Goal: Contribute content: Contribute content

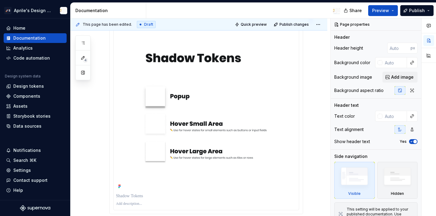
scroll to position [2083, 0]
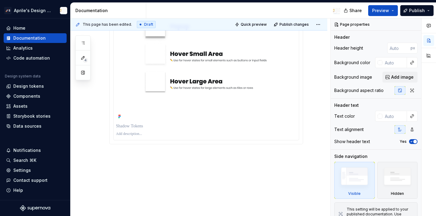
click at [148, 125] on p at bounding box center [206, 126] width 181 height 6
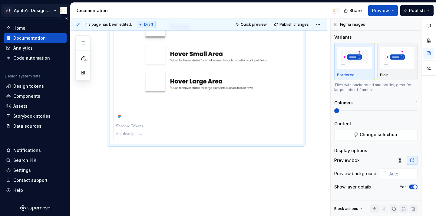
click at [40, 8] on html "🚀S Aprile's Design System Home Documentation Analytics Code automation Design s…" at bounding box center [218, 108] width 436 height 216
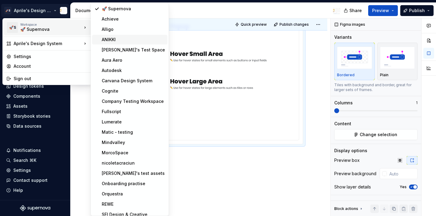
click at [119, 43] on div "ANIKKI" at bounding box center [129, 40] width 75 height 10
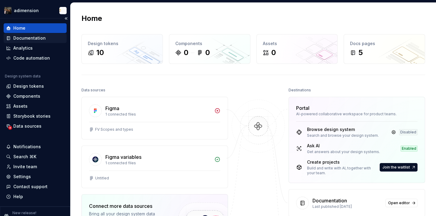
click at [29, 38] on div "Documentation" at bounding box center [29, 38] width 32 height 6
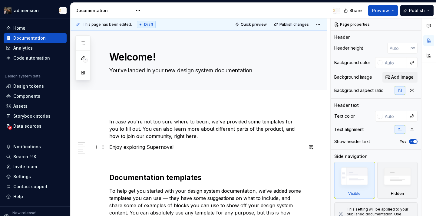
type textarea "*"
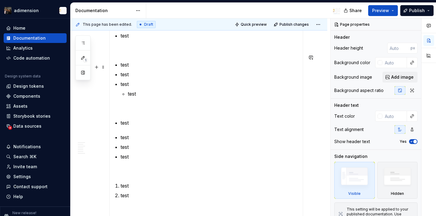
scroll to position [1097, 0]
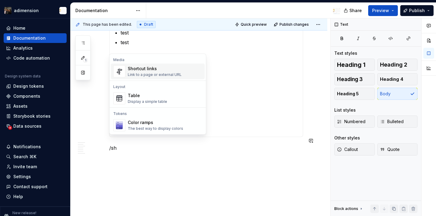
click at [169, 70] on div "Shortcut links" at bounding box center [155, 69] width 54 height 6
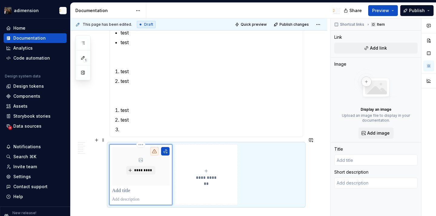
click at [148, 176] on div "*********" at bounding box center [141, 166] width 58 height 38
click at [167, 147] on button "button" at bounding box center [165, 151] width 8 height 8
type textarea "*"
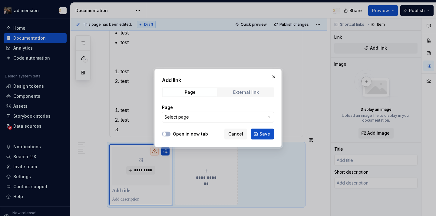
click at [232, 94] on span "External link" at bounding box center [246, 92] width 55 height 8
click at [208, 112] on div "URL" at bounding box center [218, 114] width 112 height 18
click at [206, 116] on input "URL" at bounding box center [218, 117] width 112 height 11
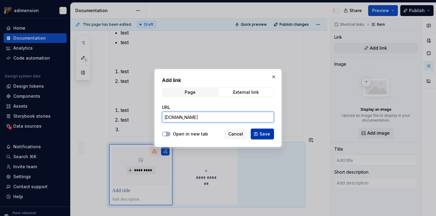
type input "supernova.io"
click at [262, 136] on span "Save" at bounding box center [265, 134] width 11 height 6
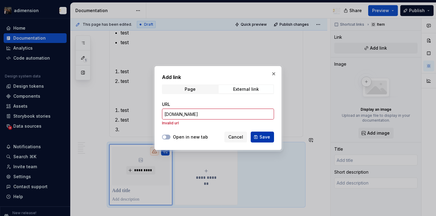
click at [262, 136] on span "Save" at bounding box center [265, 137] width 11 height 6
click at [248, 65] on div "Add link Page External link URL supernova.io Invalid url Open in new tab Cancel…" at bounding box center [218, 108] width 130 height 87
click at [275, 73] on button "button" at bounding box center [274, 74] width 8 height 8
type textarea "*"
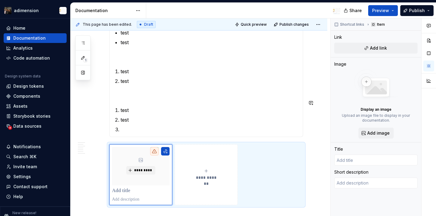
click at [125, 97] on section-item-column "test test test test test test test test test test test test test test test" at bounding box center [206, 15] width 186 height 235
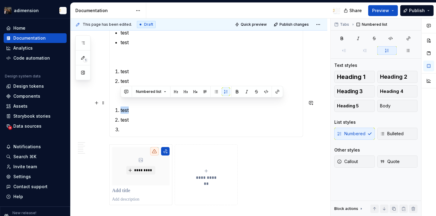
click at [288, 107] on p "test" at bounding box center [210, 110] width 179 height 7
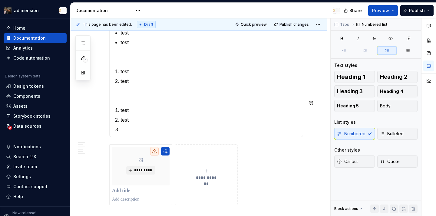
click at [271, 96] on section-item-column "test test test test test test test test test test test test test test test" at bounding box center [206, 15] width 186 height 235
click at [138, 107] on p "test" at bounding box center [210, 110] width 179 height 7
click at [124, 107] on p "test" at bounding box center [210, 110] width 179 height 7
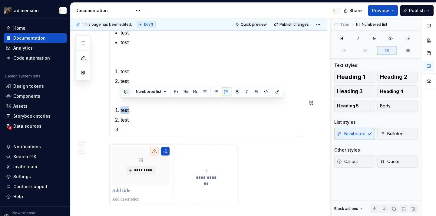
click at [126, 95] on button "button" at bounding box center [126, 92] width 8 height 8
click at [213, 110] on icon "Send" at bounding box center [212, 111] width 6 height 6
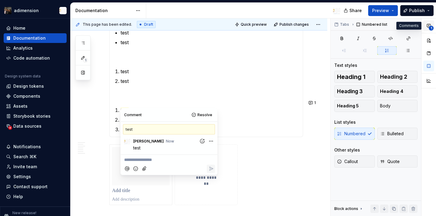
click at [432, 29] on span "1" at bounding box center [431, 28] width 5 height 5
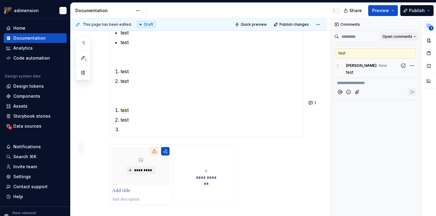
click at [397, 39] on span "Open comments" at bounding box center [398, 36] width 30 height 5
click at [345, 46] on div "**********" at bounding box center [383, 117] width 105 height 198
click at [348, 53] on div "test" at bounding box center [376, 53] width 80 height 10
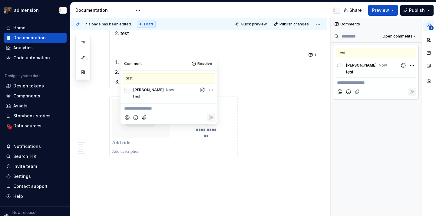
scroll to position [1148, 0]
click at [368, 74] on p "test" at bounding box center [377, 72] width 63 height 6
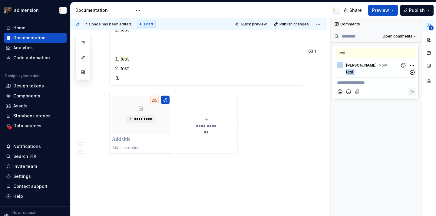
click at [368, 74] on p "test" at bounding box center [377, 72] width 63 height 6
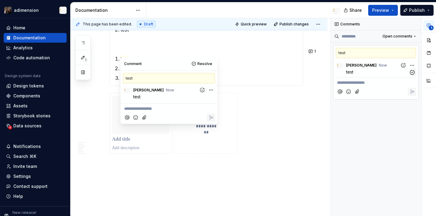
click at [412, 66] on div "**********" at bounding box center [383, 117] width 105 height 198
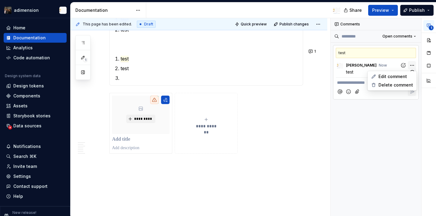
click at [412, 66] on div "**********" at bounding box center [383, 117] width 105 height 198
click at [336, 11] on img at bounding box center [336, 10] width 7 height 7
click at [371, 57] on div "test" at bounding box center [376, 53] width 80 height 10
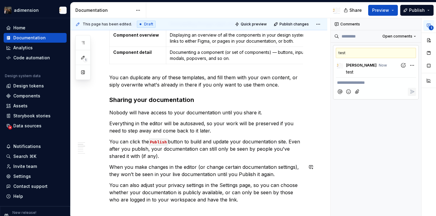
scroll to position [0, 0]
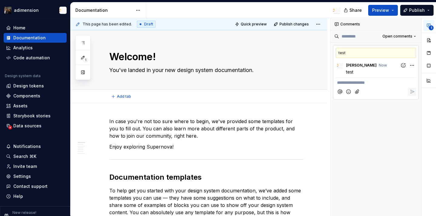
type textarea "*"
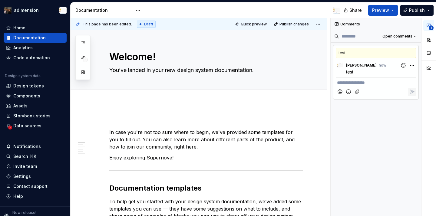
click at [265, 124] on p at bounding box center [206, 121] width 194 height 7
click at [266, 133] on p "In case you're not too sure where to begin, we've provided some templates for y…" at bounding box center [206, 140] width 194 height 22
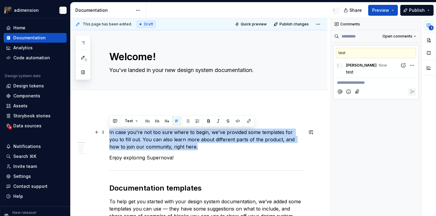
click at [266, 133] on p "In case you're not too sure where to begin, we've provided some templates for y…" at bounding box center [206, 140] width 194 height 22
click at [315, 133] on button "button" at bounding box center [311, 132] width 8 height 8
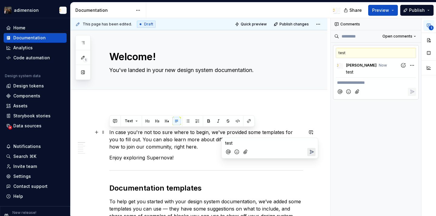
click at [314, 152] on icon "Send" at bounding box center [312, 152] width 6 height 6
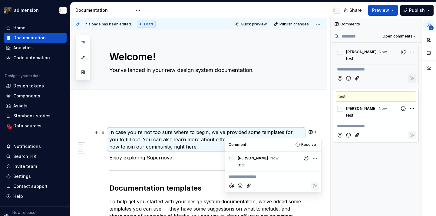
click at [375, 67] on p "**********" at bounding box center [376, 69] width 78 height 6
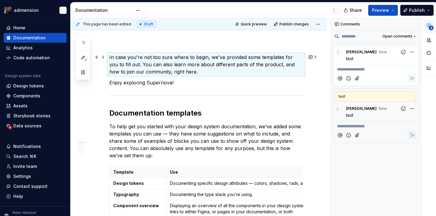
scroll to position [80, 0]
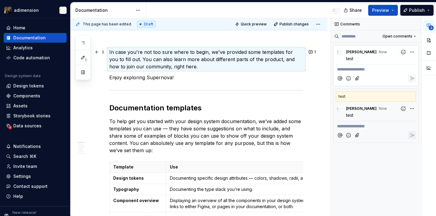
click at [375, 67] on p "**********" at bounding box center [376, 69] width 78 height 6
click at [380, 53] on div "NC Nikki Craciun now" at bounding box center [376, 51] width 80 height 8
click at [392, 46] on div "NC Nikki Craciun now test" at bounding box center [376, 53] width 80 height 17
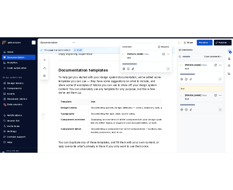
scroll to position [129, 0]
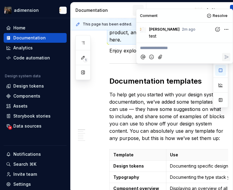
type textarea "*"
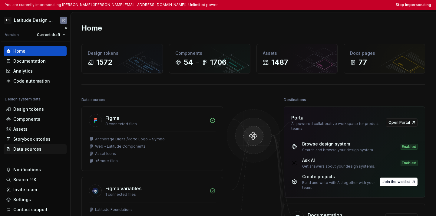
click at [37, 148] on div "Data sources" at bounding box center [27, 149] width 28 height 6
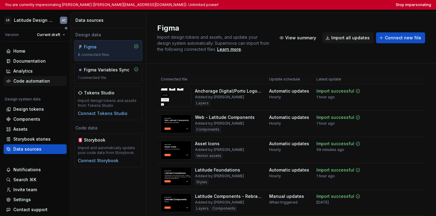
click at [46, 80] on div "Code automation" at bounding box center [31, 81] width 37 height 6
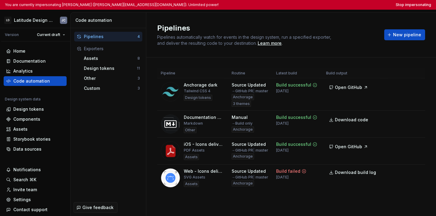
click at [233, 8] on div "You are currently impersonating [PERSON_NAME] ([PERSON_NAME][EMAIL_ADDRESS][DOM…" at bounding box center [218, 5] width 436 height 10
click at [233, 5] on button "Stop impersonating" at bounding box center [413, 4] width 35 height 5
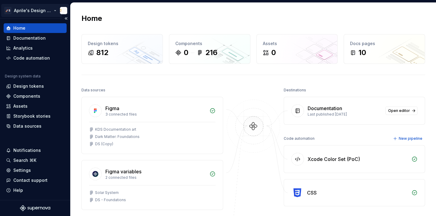
click at [38, 12] on html "🚀S Aprile's Design System Home Documentation Analytics Code automation Design s…" at bounding box center [218, 108] width 436 height 216
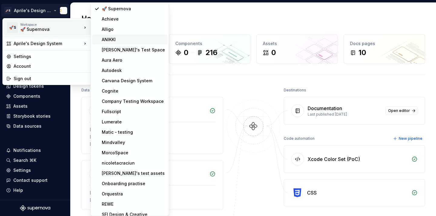
click at [120, 41] on div "ANIKKI" at bounding box center [133, 40] width 63 height 6
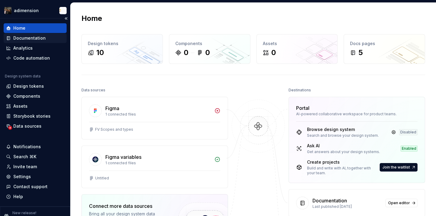
click at [38, 40] on div "Documentation" at bounding box center [29, 38] width 32 height 6
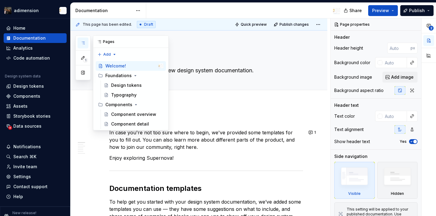
click at [83, 40] on button "button" at bounding box center [83, 43] width 11 height 11
click at [152, 65] on button "Page tree" at bounding box center [151, 66] width 8 height 8
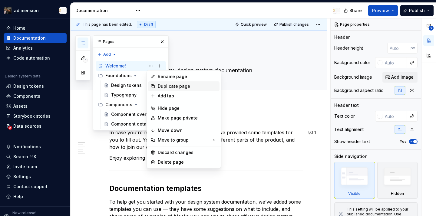
click at [166, 86] on div "Duplicate page" at bounding box center [187, 86] width 59 height 6
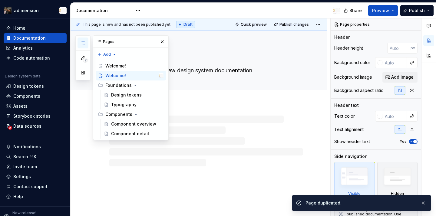
click at [221, 118] on div at bounding box center [206, 141] width 194 height 51
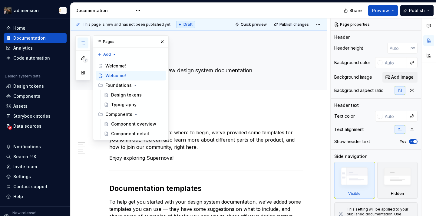
type textarea "*"
